Goal: Transaction & Acquisition: Book appointment/travel/reservation

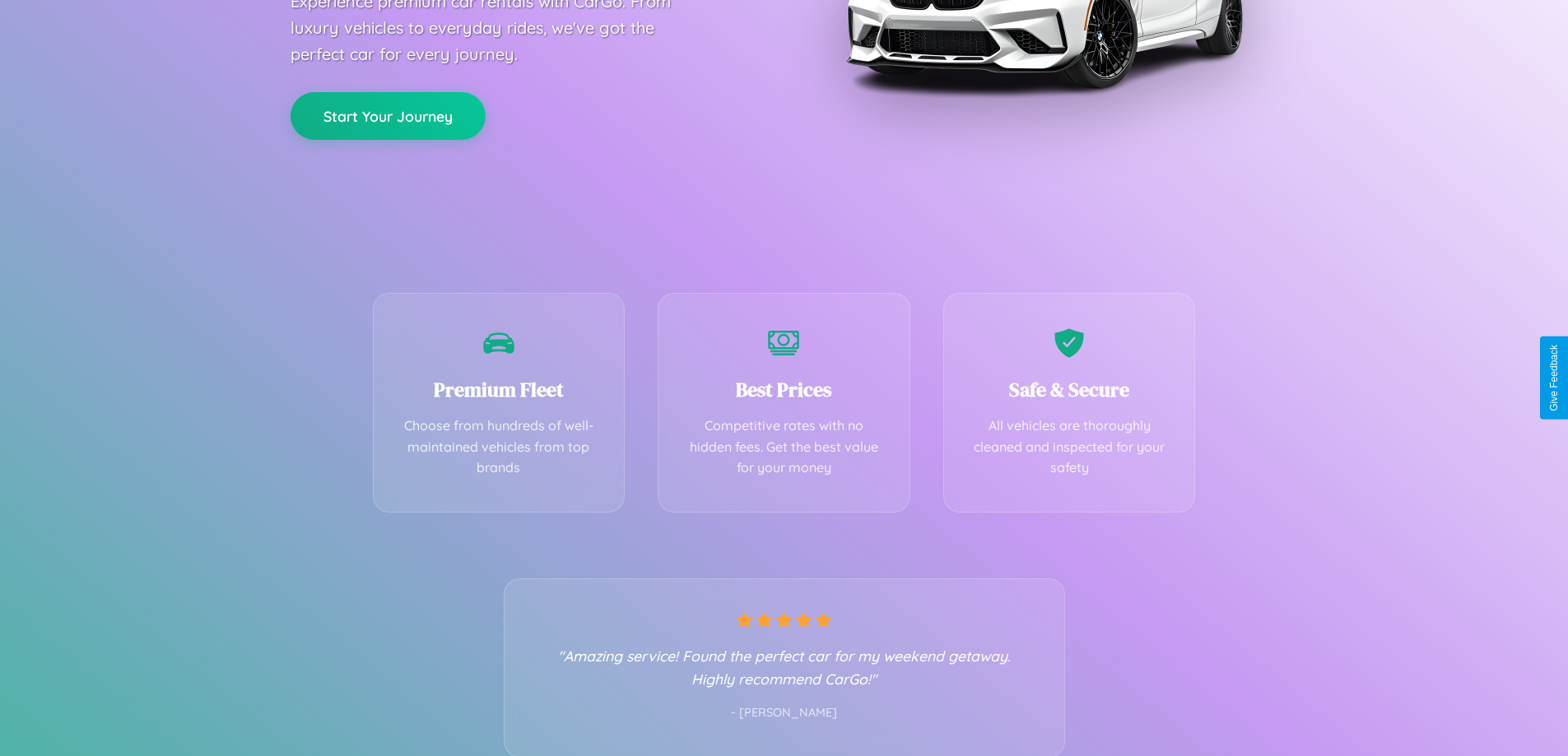
scroll to position [324, 0]
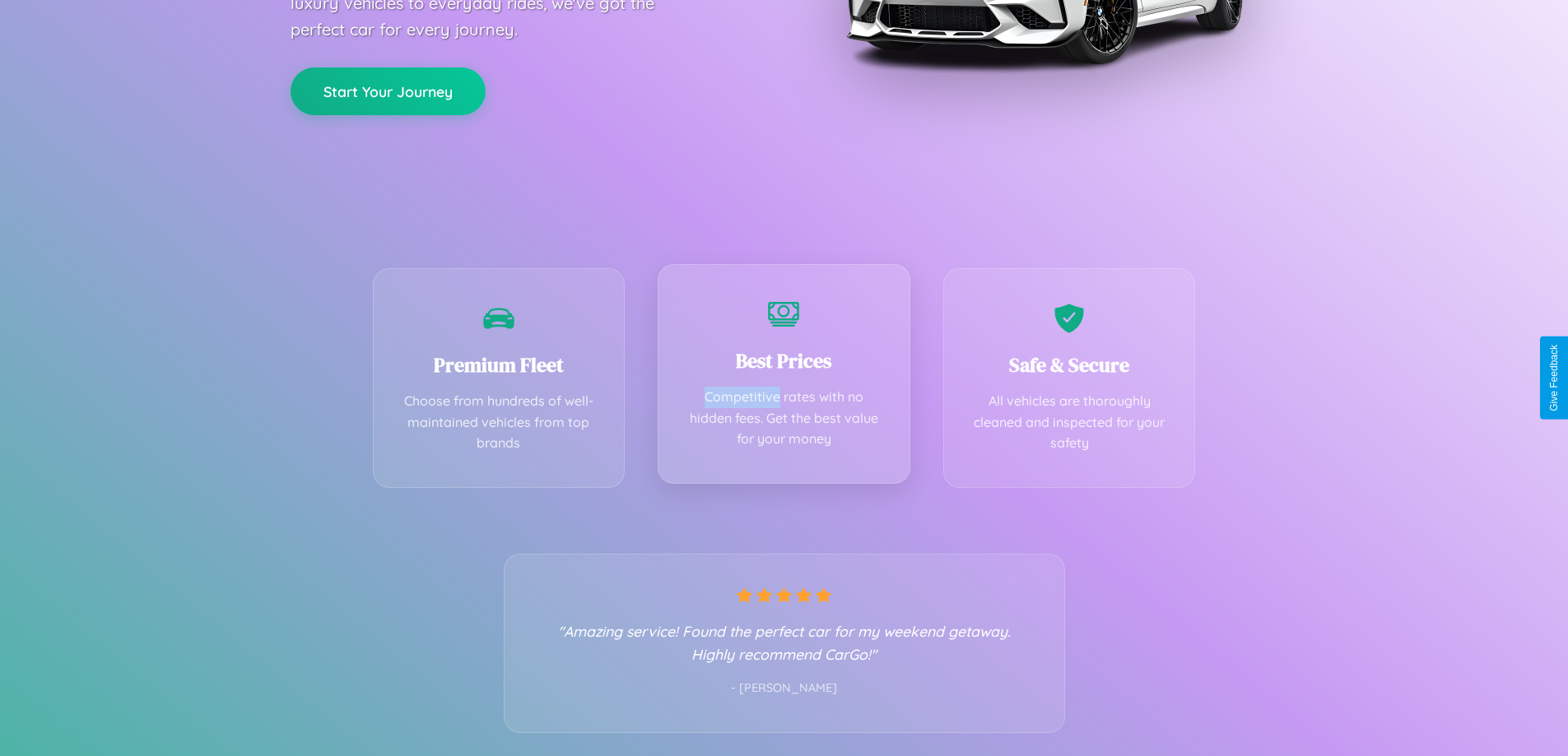
click at [784, 378] on div "Best Prices Competitive rates with no hidden fees. Get the best value for your …" at bounding box center [784, 373] width 253 height 219
click at [388, 89] on button "Start Your Journey" at bounding box center [388, 89] width 195 height 47
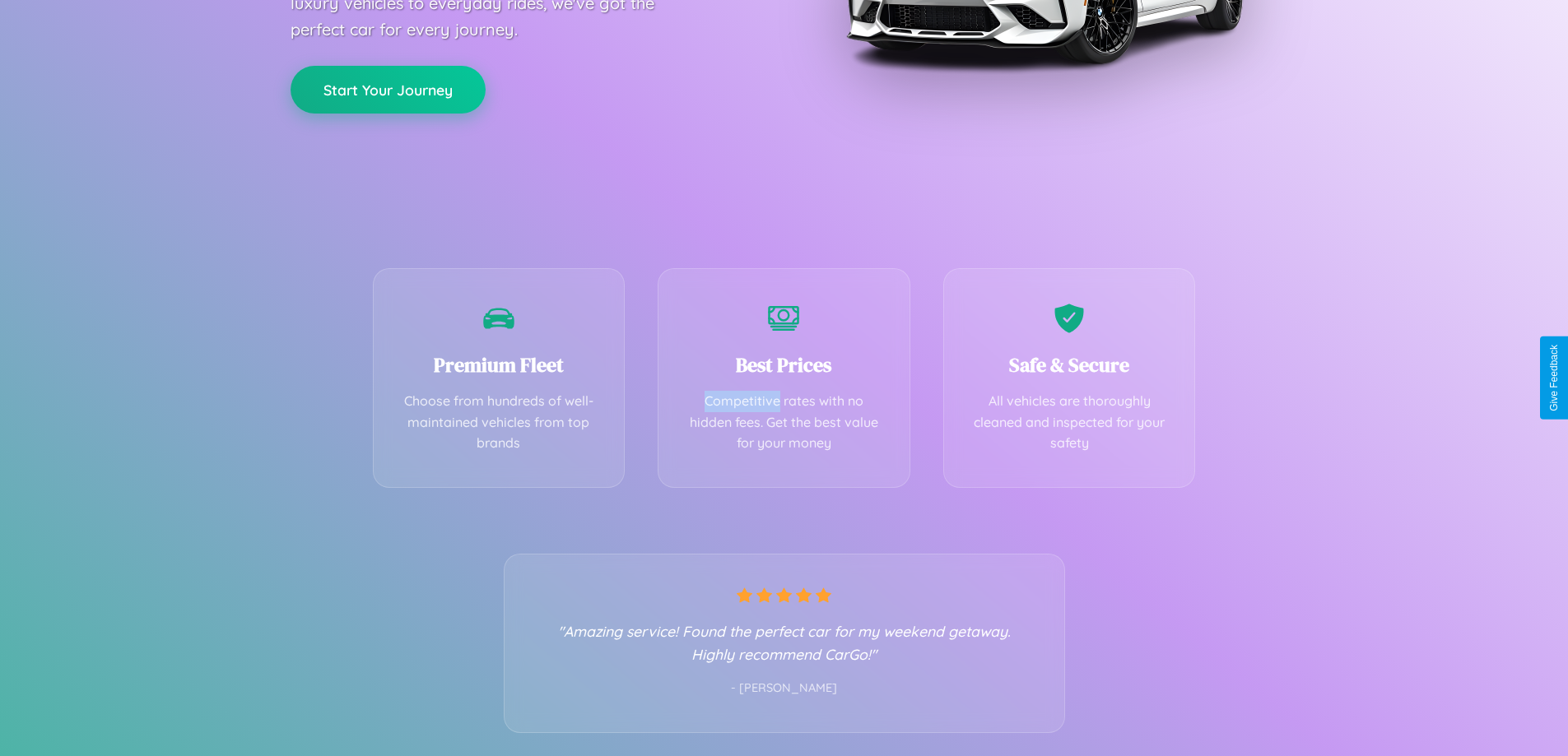
click at [388, 89] on button "Start Your Journey" at bounding box center [388, 89] width 195 height 47
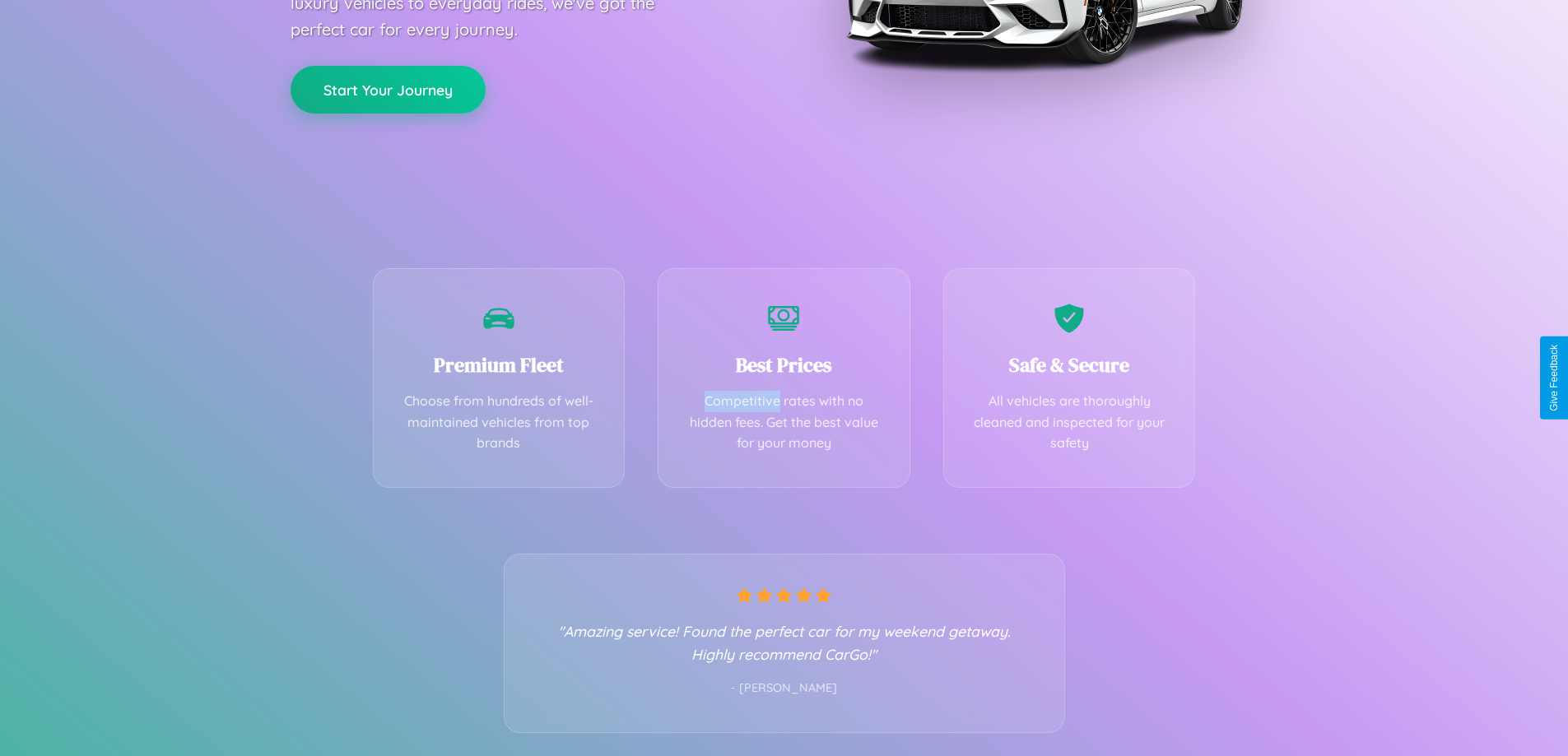
click at [388, 89] on button "Start Your Journey" at bounding box center [388, 89] width 195 height 47
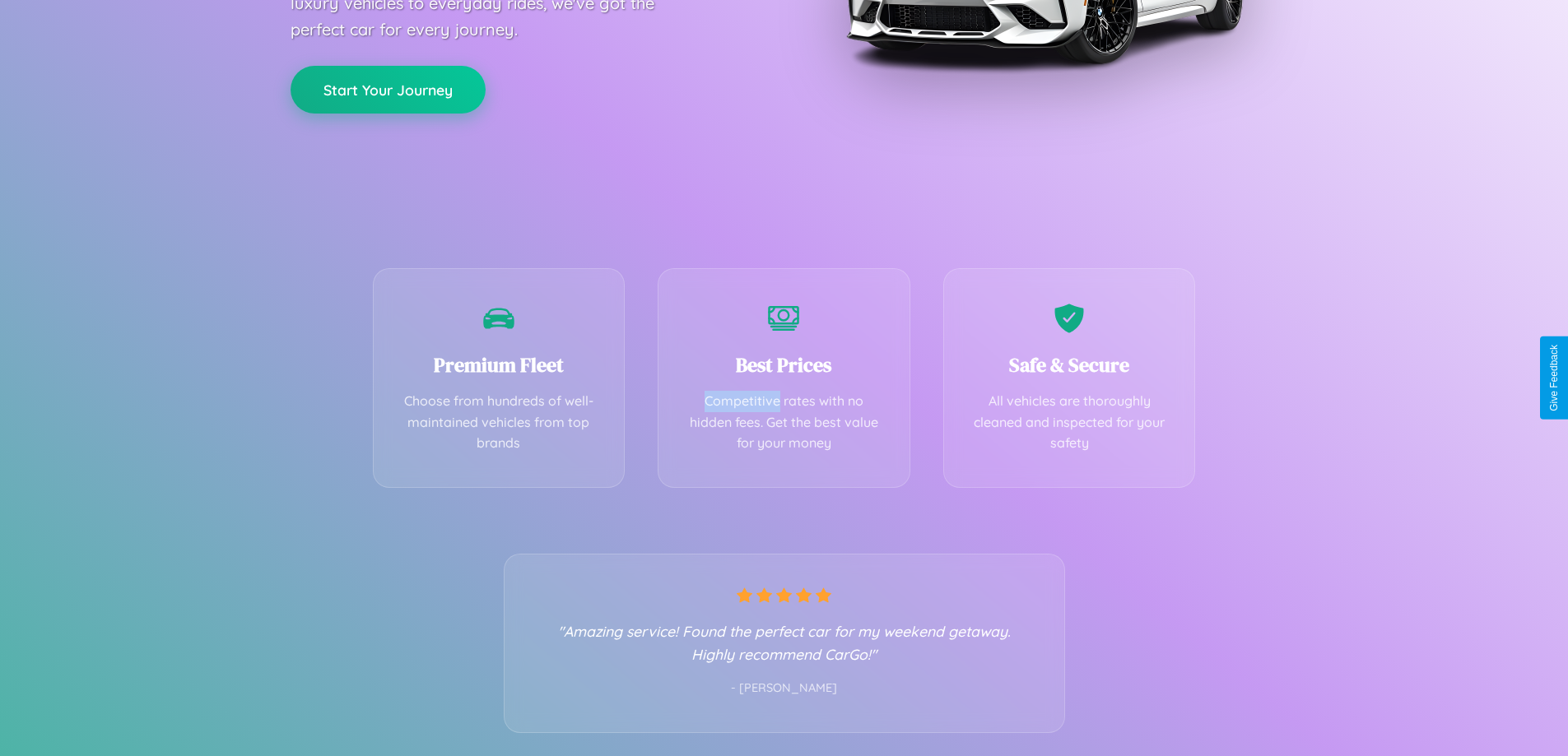
click at [388, 89] on button "Start Your Journey" at bounding box center [388, 89] width 195 height 47
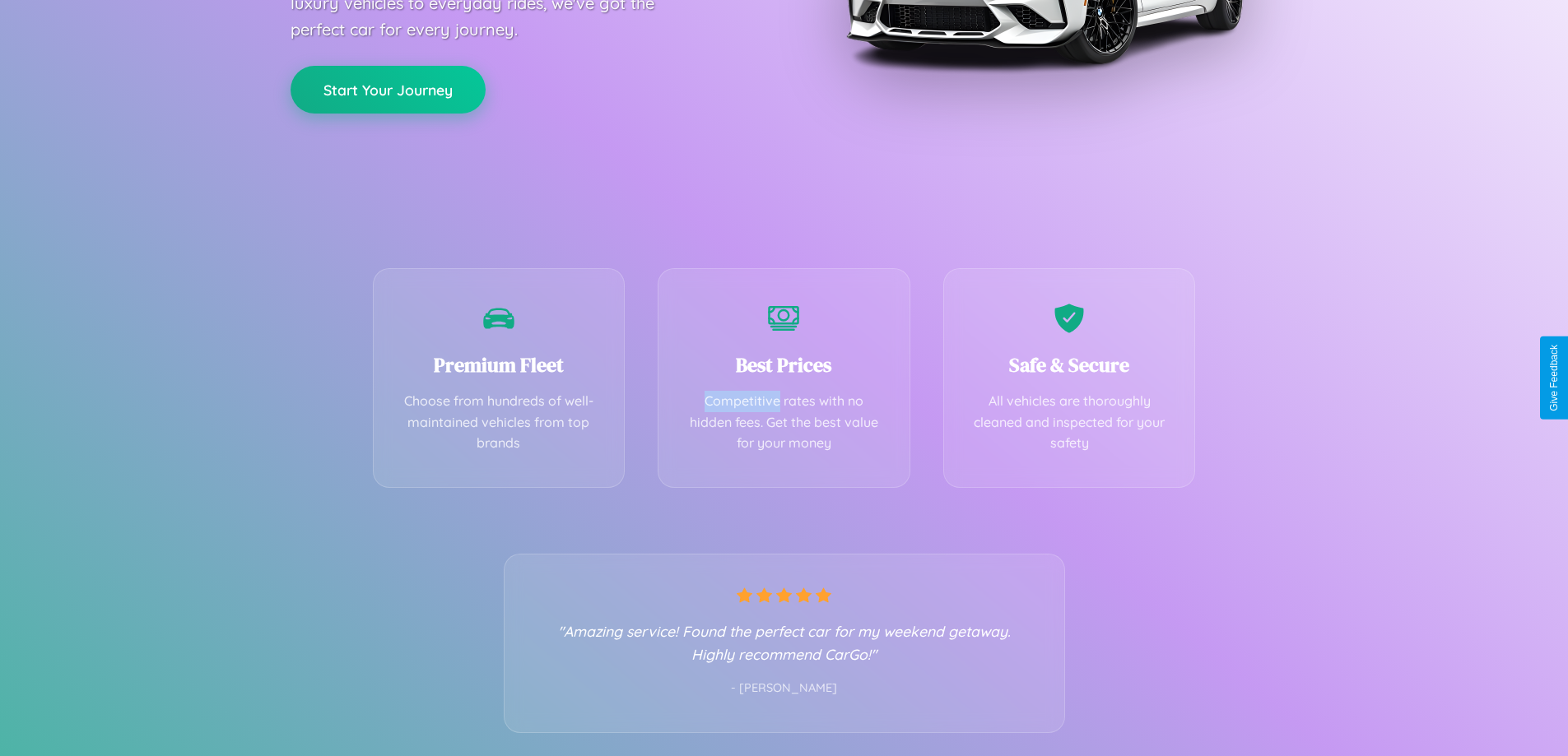
click at [388, 89] on button "Start Your Journey" at bounding box center [388, 89] width 195 height 47
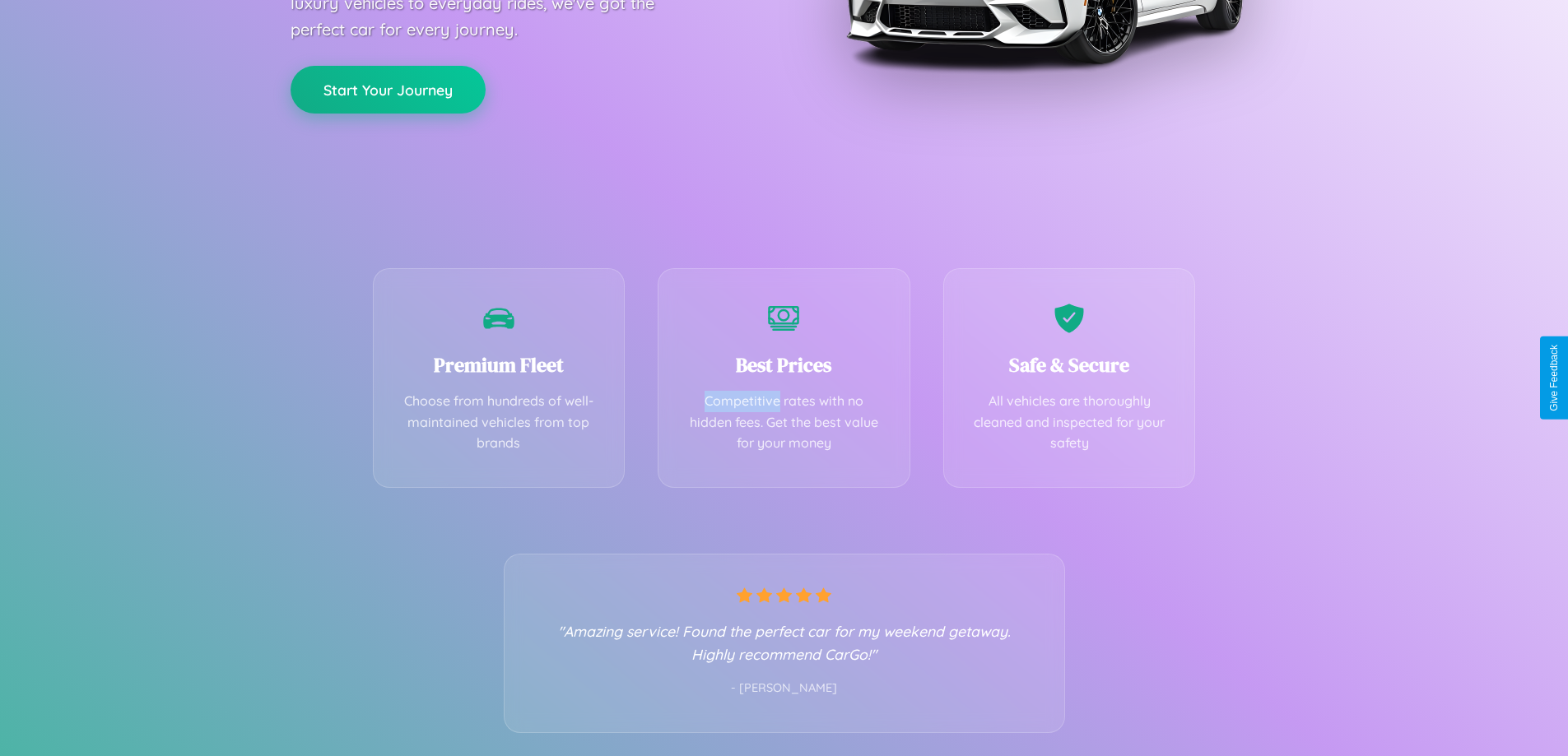
click at [388, 89] on button "Start Your Journey" at bounding box center [388, 89] width 195 height 47
